Goal: Transaction & Acquisition: Purchase product/service

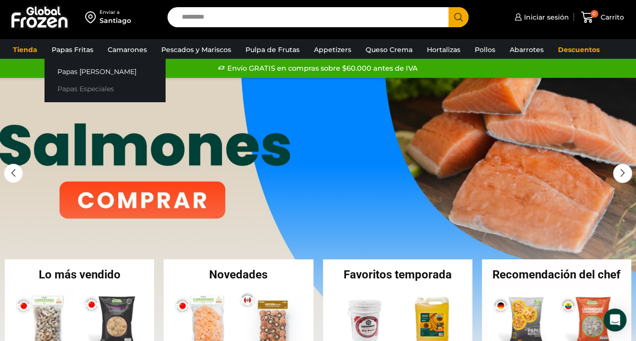
click at [81, 90] on link "Papas Especiales" at bounding box center [104, 89] width 121 height 18
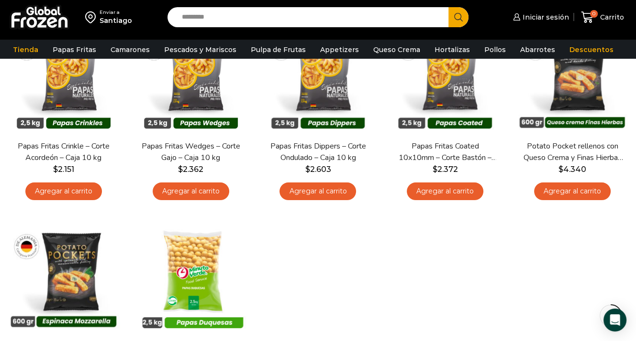
scroll to position [127, 0]
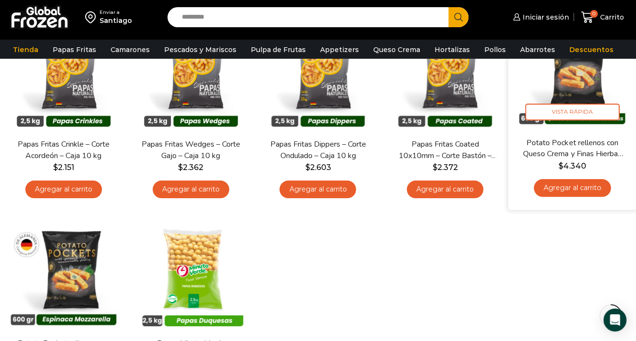
click at [587, 96] on img at bounding box center [571, 72] width 113 height 113
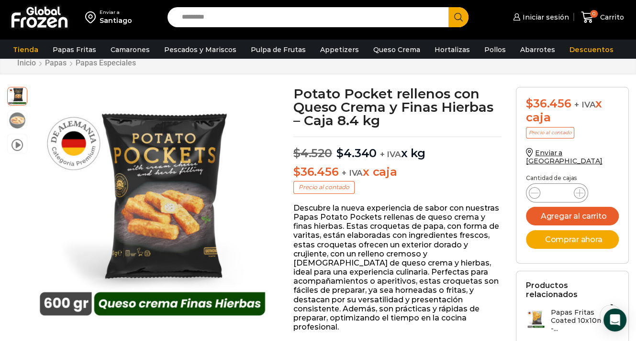
scroll to position [30, 0]
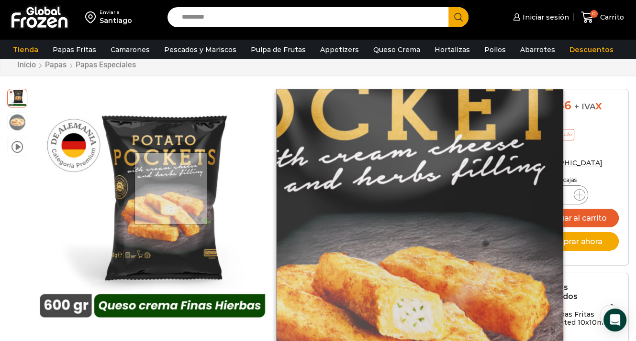
drag, startPoint x: 171, startPoint y: 188, endPoint x: 106, endPoint y: 198, distance: 66.2
click at [106, 198] on div at bounding box center [146, 210] width 242 height 242
